Goal: Browse casually: Explore the website without a specific task or goal

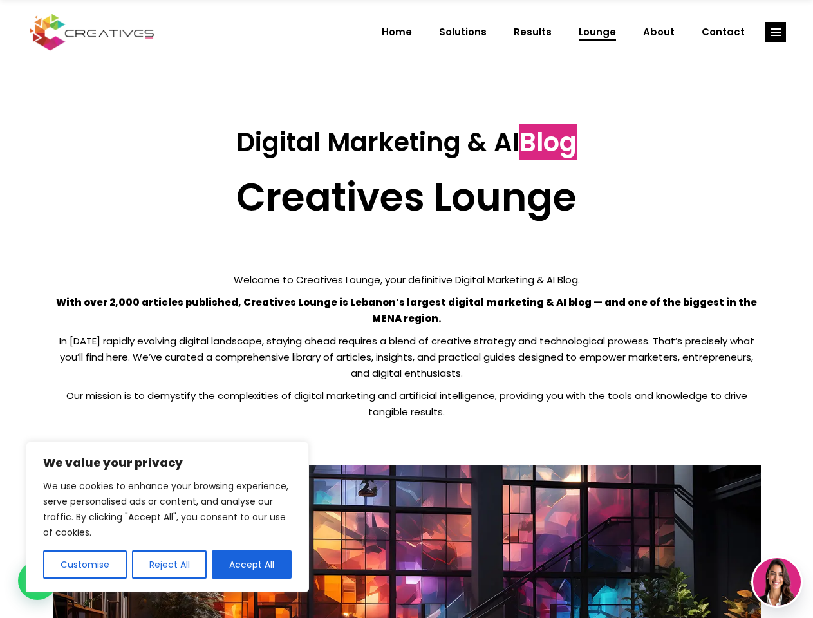
click at [406, 309] on p "With over 2,000 articles published, Creatives Lounge is Lebanon’s largest digit…" at bounding box center [407, 310] width 708 height 32
click at [84, 565] on button "Customise" at bounding box center [85, 564] width 84 height 28
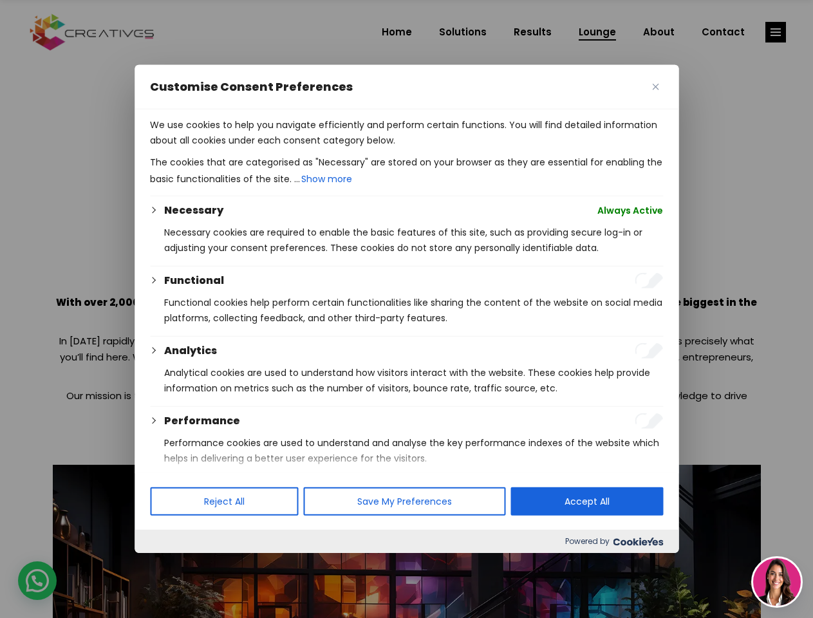
click at [169, 565] on div at bounding box center [406, 309] width 813 height 618
click at [252, 148] on p "We use cookies to help you navigate efficiently and perform certain functions. …" at bounding box center [406, 132] width 513 height 31
click at [776, 32] on div at bounding box center [406, 309] width 813 height 618
click at [777, 582] on img at bounding box center [777, 582] width 48 height 48
